Goal: Information Seeking & Learning: Learn about a topic

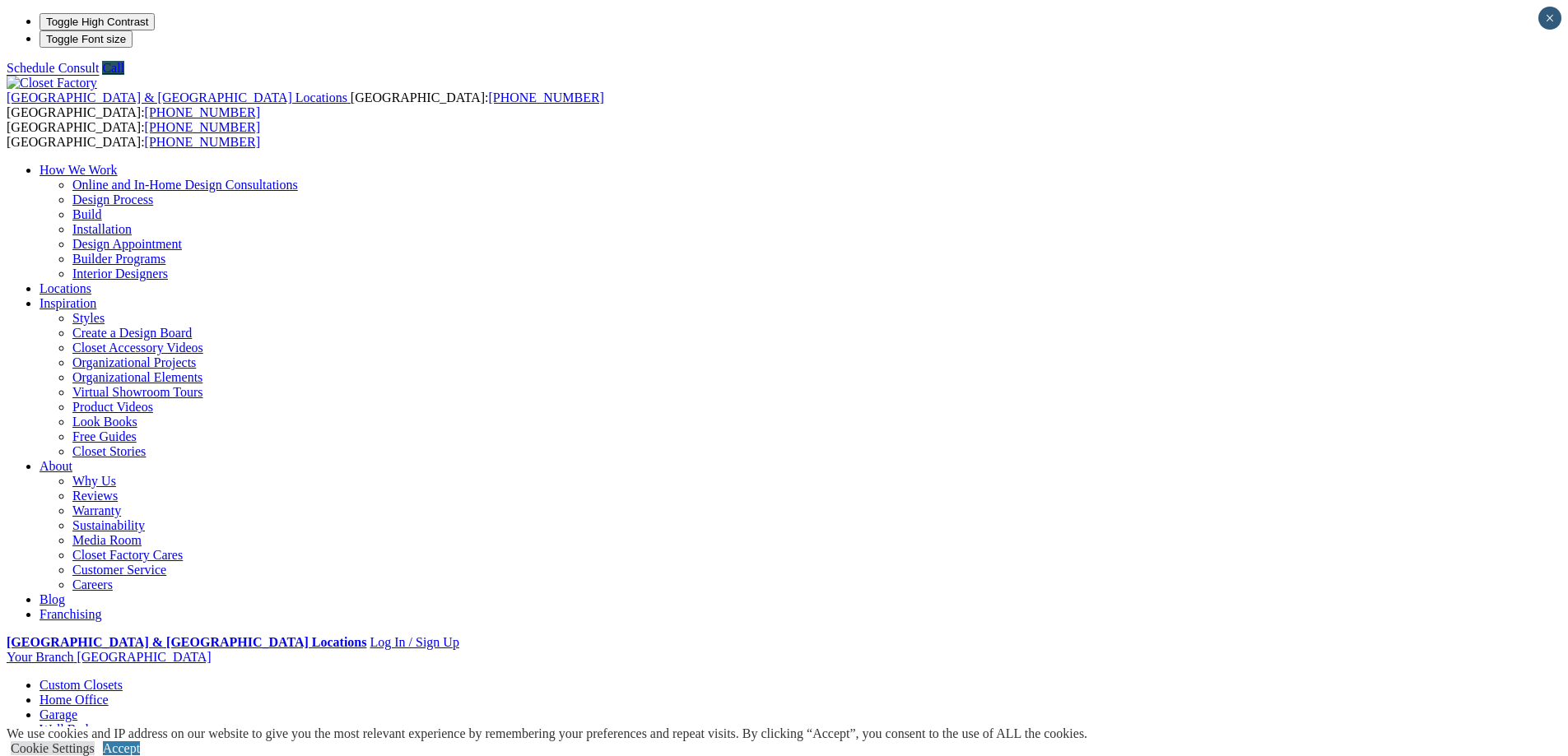
click at [109, 693] on link "Home Office" at bounding box center [74, 700] width 69 height 14
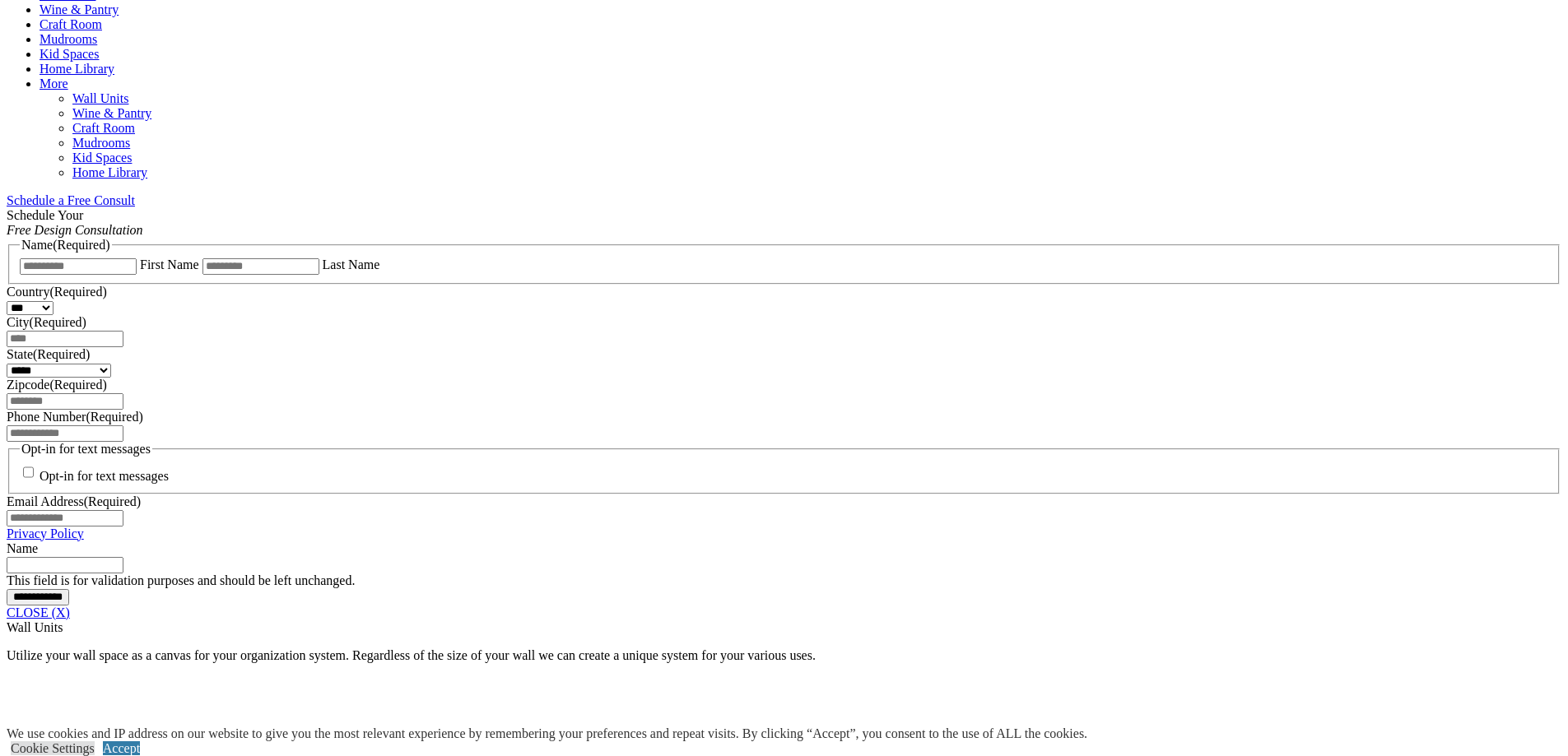
scroll to position [1152, 0]
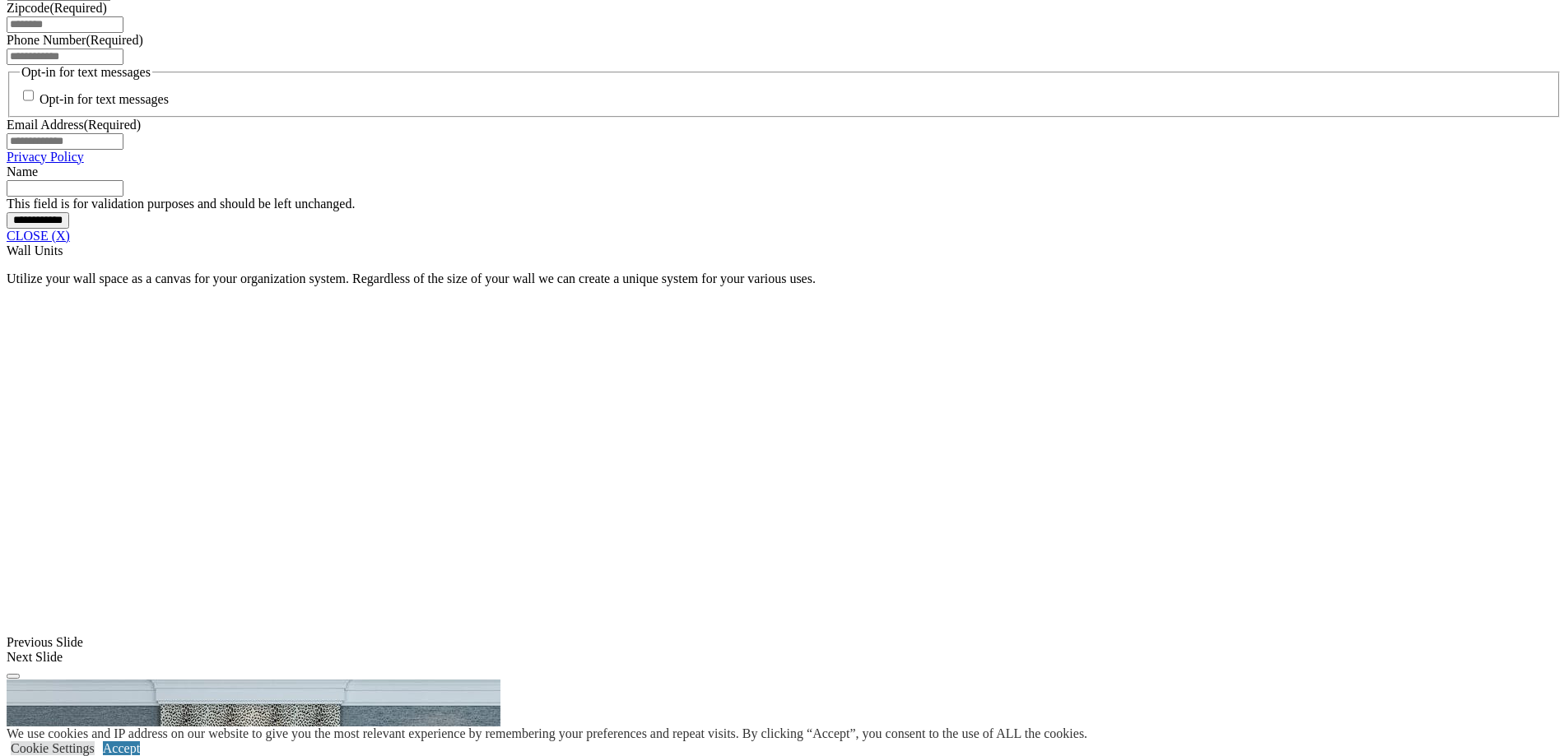
scroll to position [1481, 0]
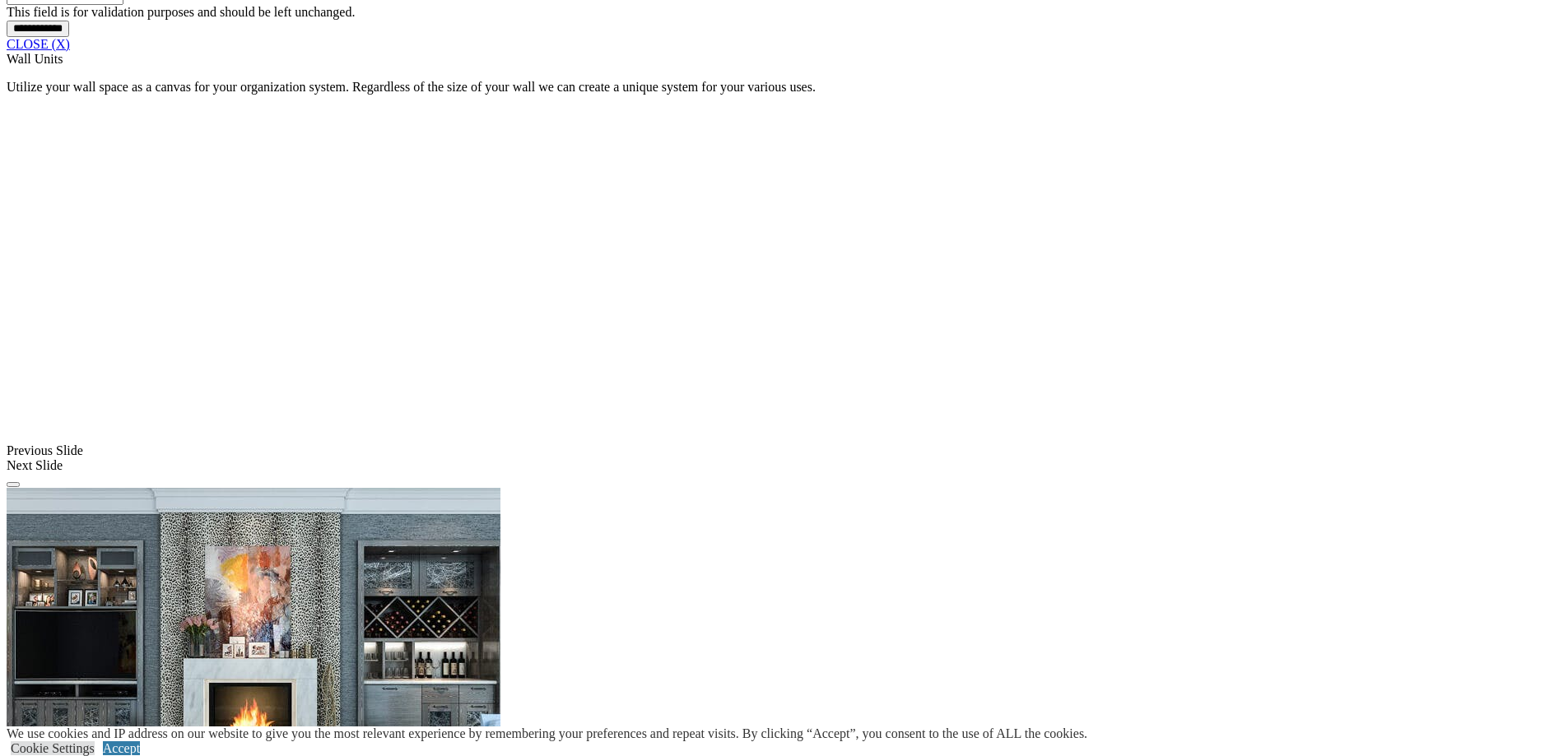
click at [1310, 37] on div "**********" at bounding box center [784, 28] width 1555 height 18
click at [70, 51] on link "CLOSE (X)" at bounding box center [38, 44] width 63 height 14
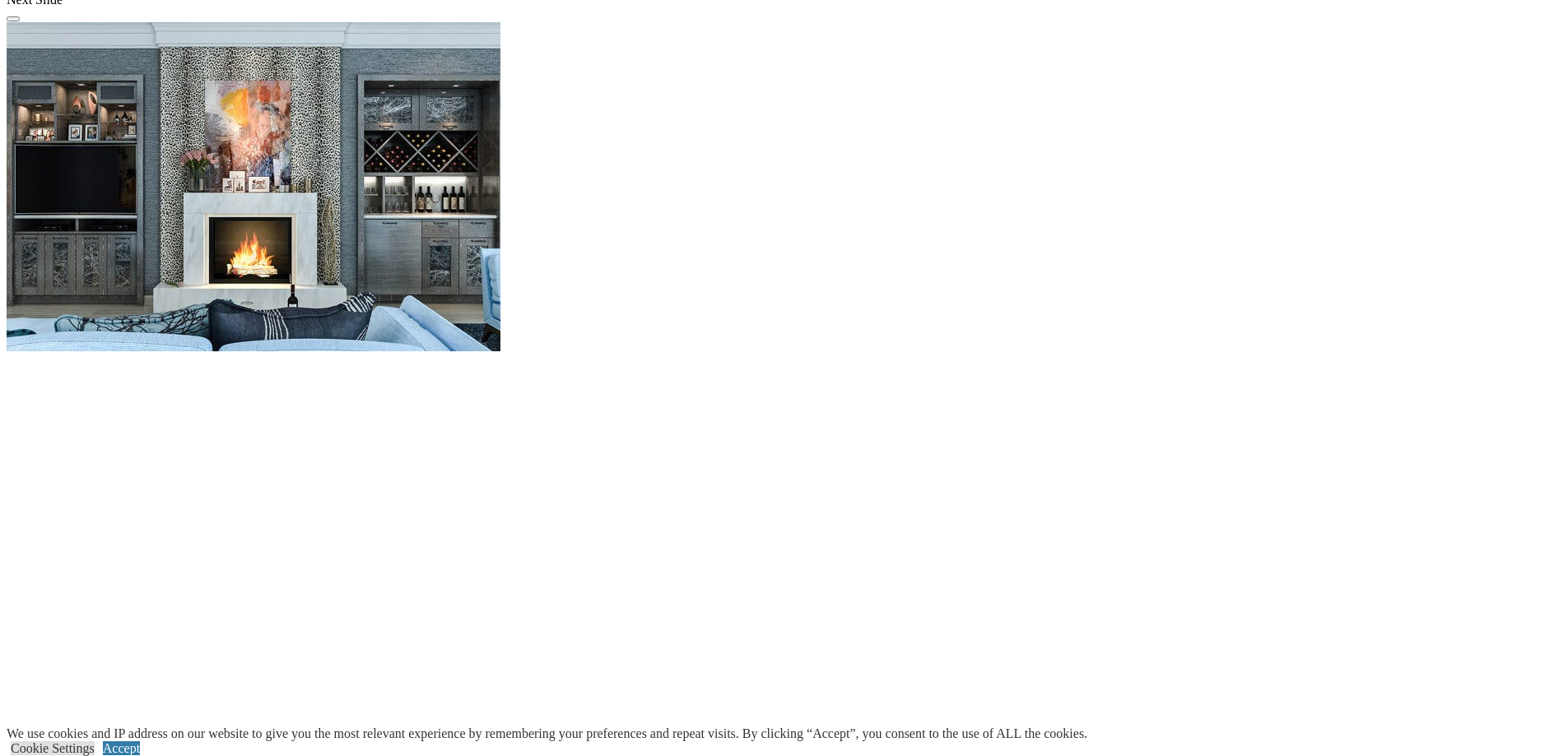
scroll to position [1563, 0]
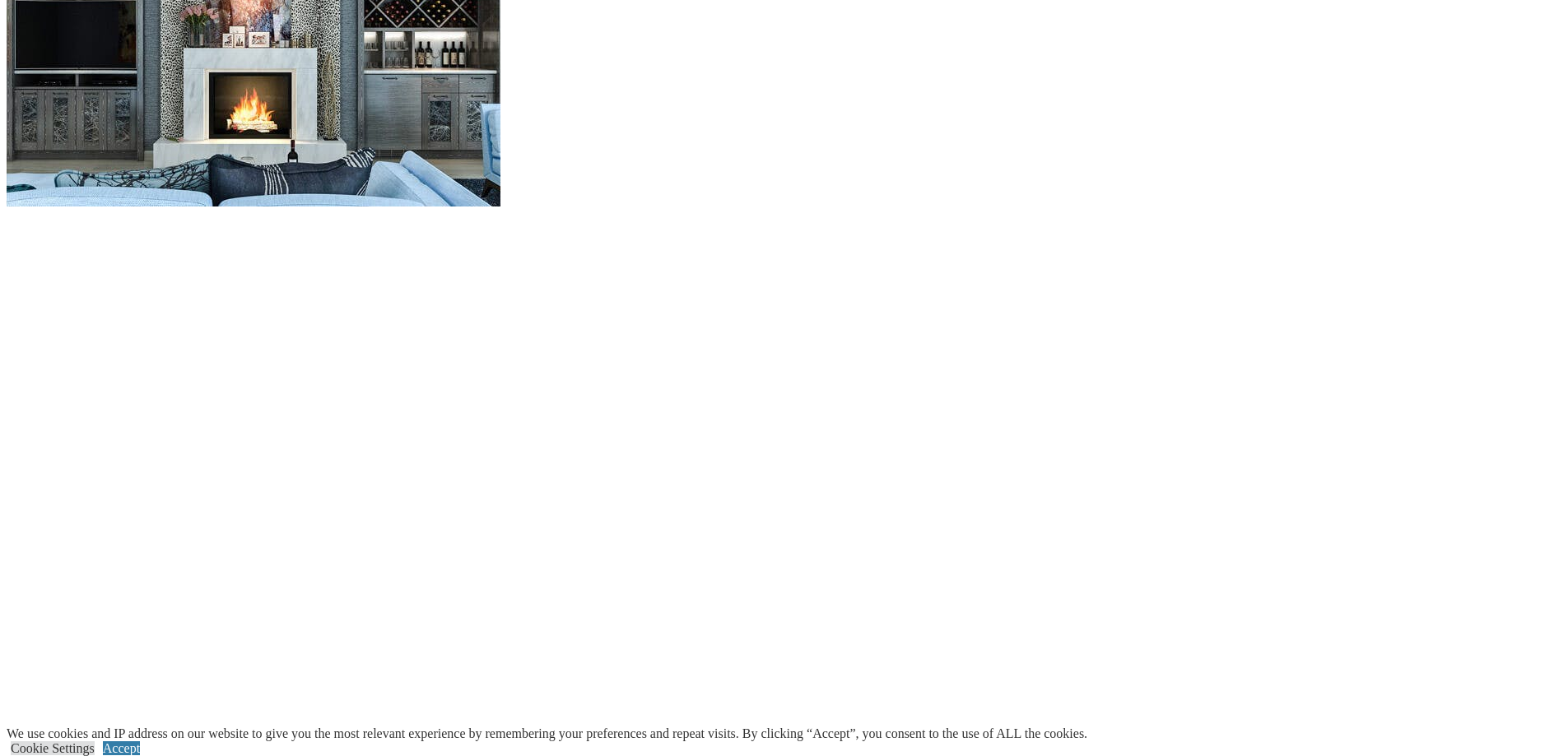
scroll to position [1893, 0]
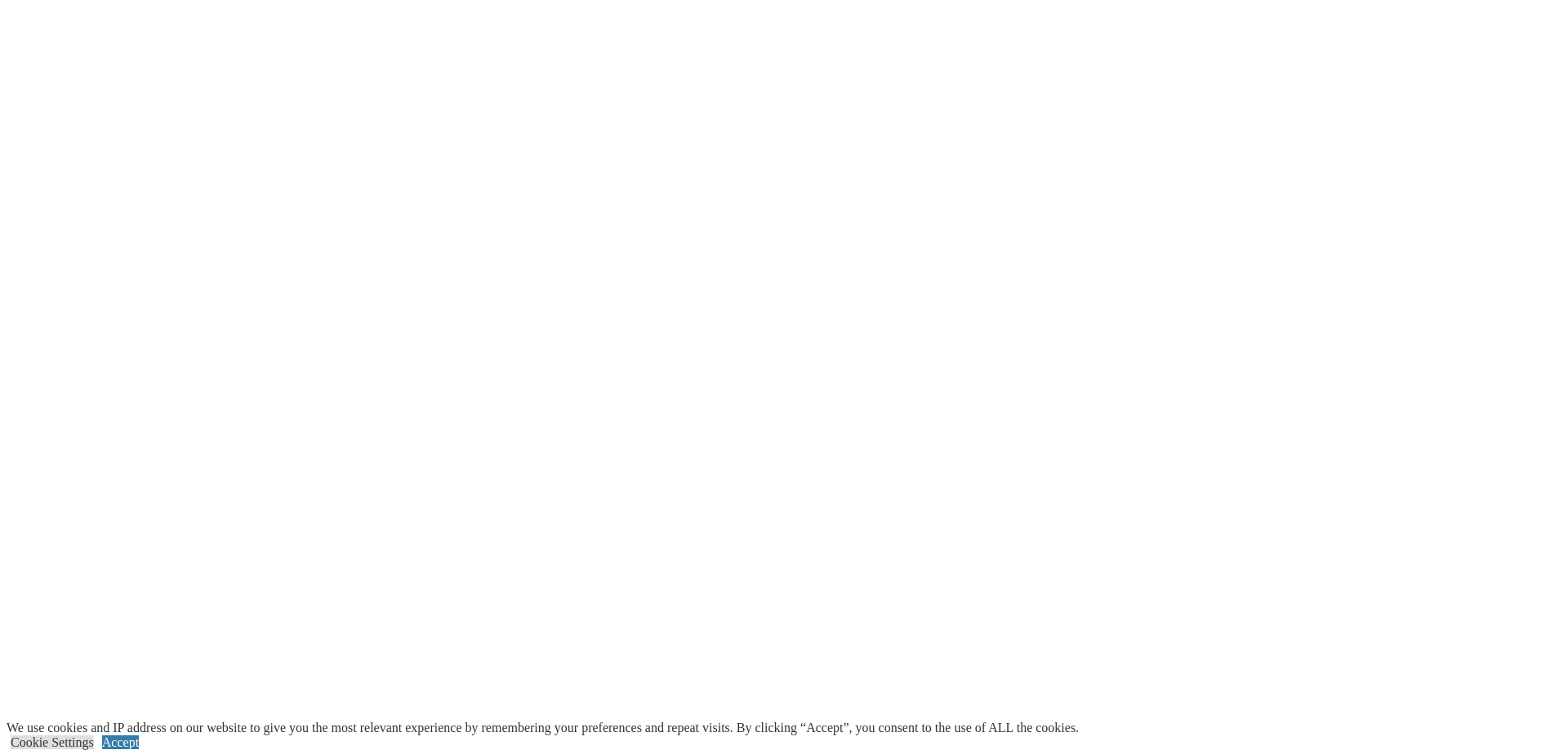
drag, startPoint x: 1430, startPoint y: 178, endPoint x: 1419, endPoint y: 122, distance: 57.1
drag, startPoint x: 733, startPoint y: 393, endPoint x: 1485, endPoint y: 408, distance: 752.1
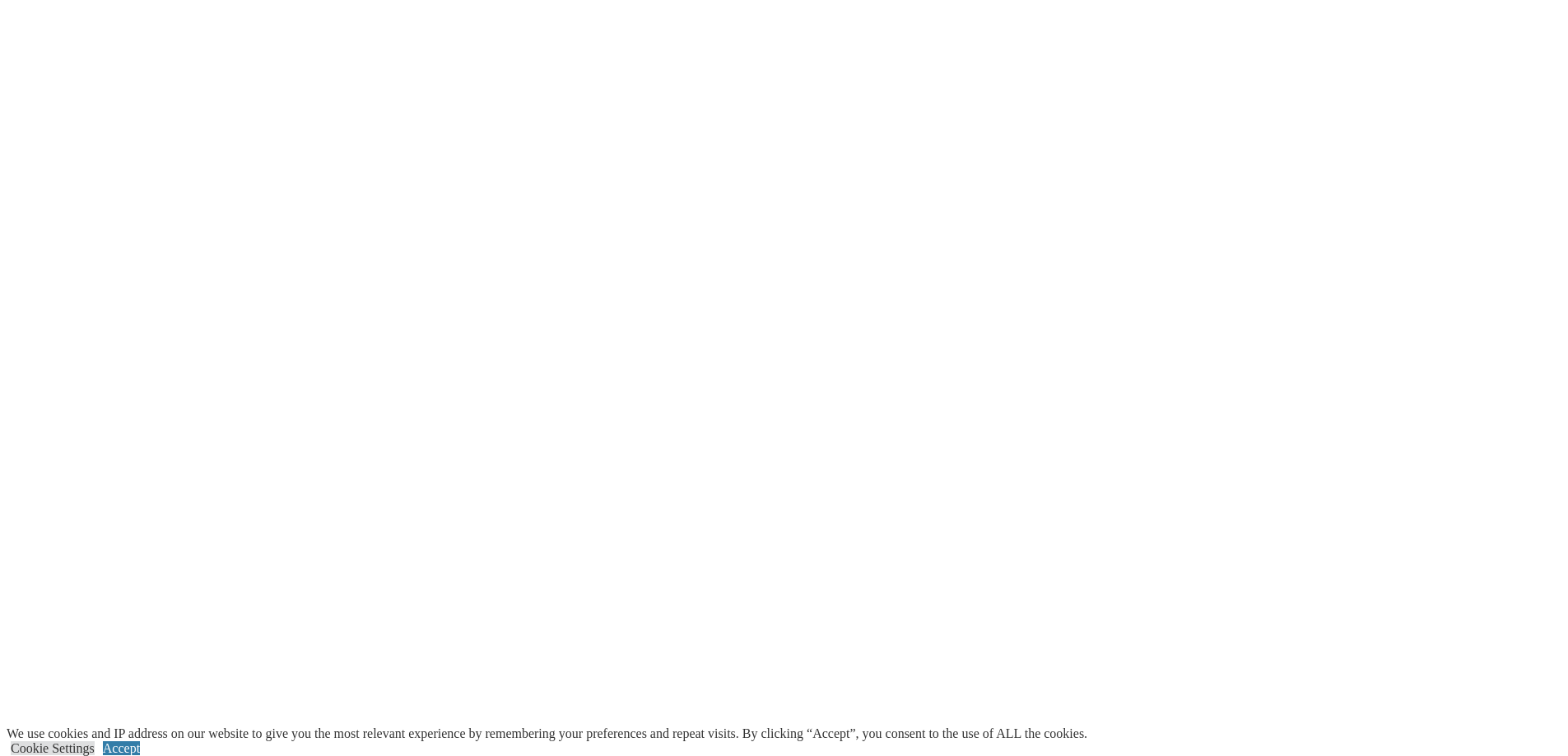
drag, startPoint x: 567, startPoint y: 322, endPoint x: 428, endPoint y: 317, distance: 139.1
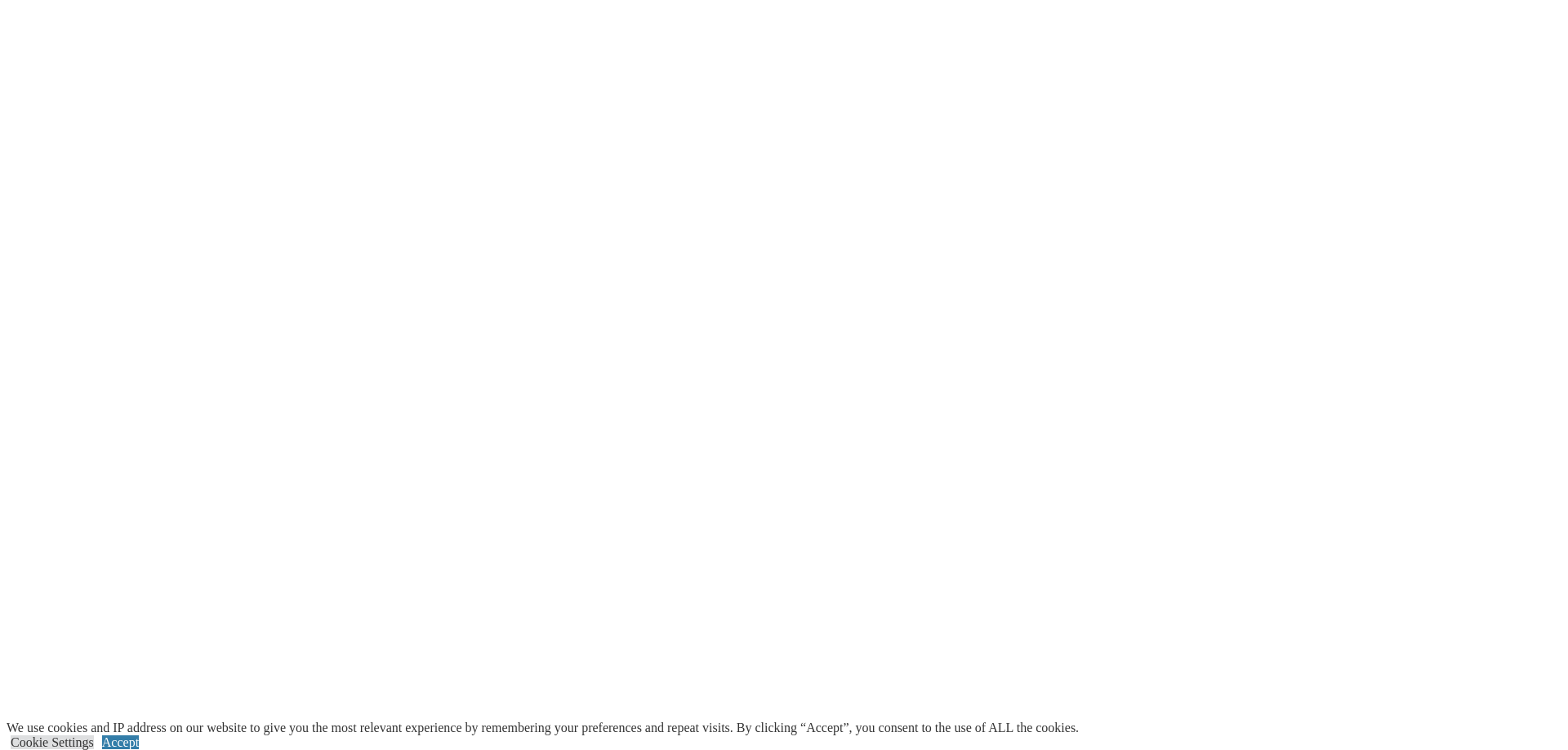
drag, startPoint x: 424, startPoint y: 314, endPoint x: 197, endPoint y: 242, distance: 238.1
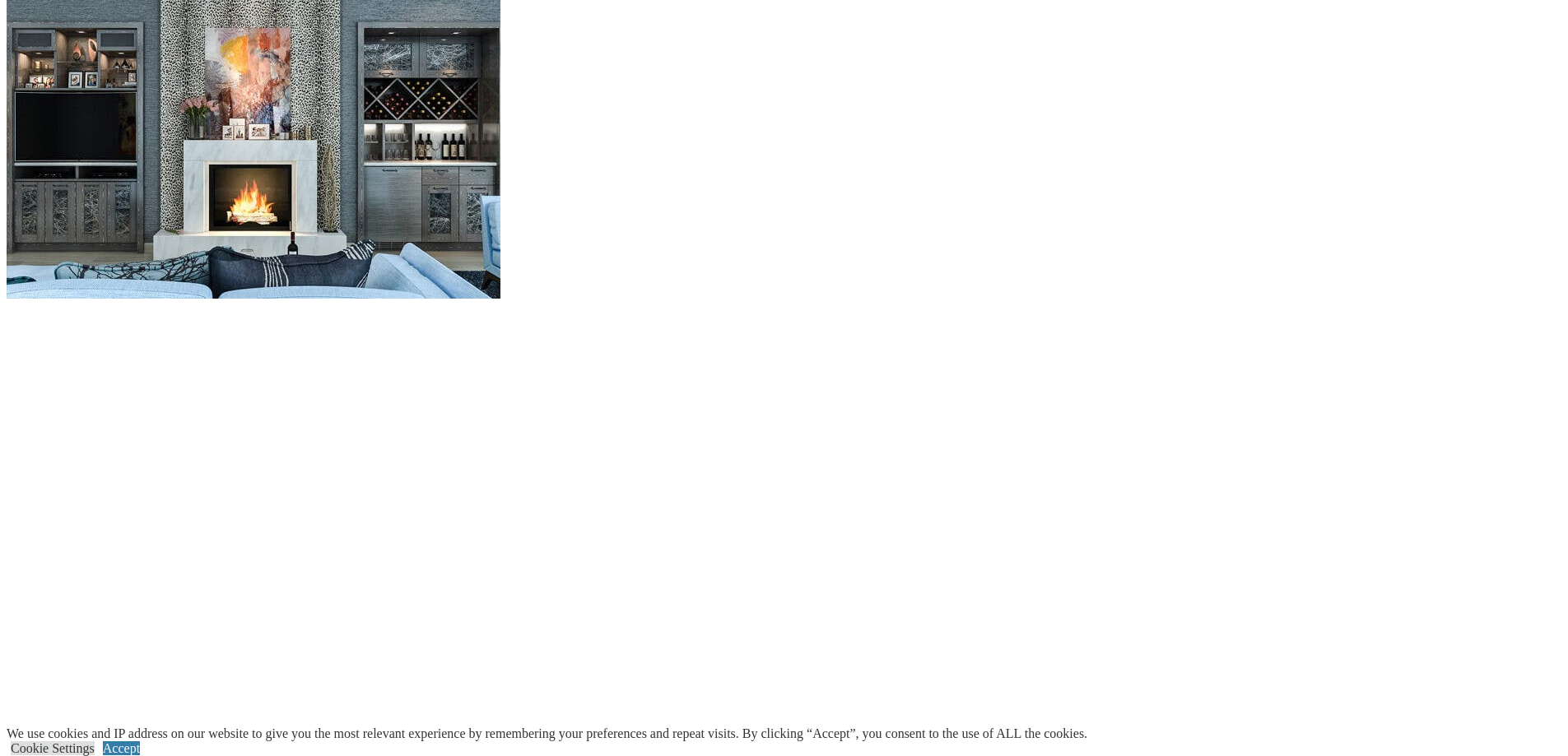
scroll to position [1317, 0]
